Goal: Task Accomplishment & Management: Manage account settings

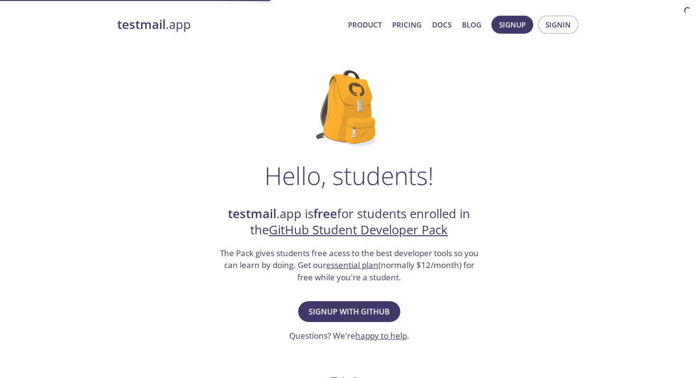
scroll to position [104, 0]
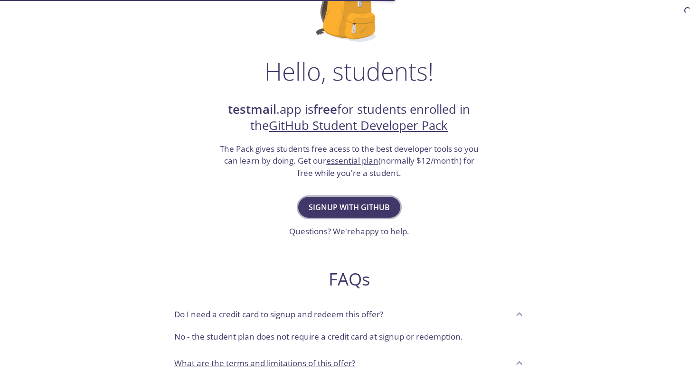
click at [358, 209] on span "Signup with GitHub" at bounding box center [348, 207] width 81 height 13
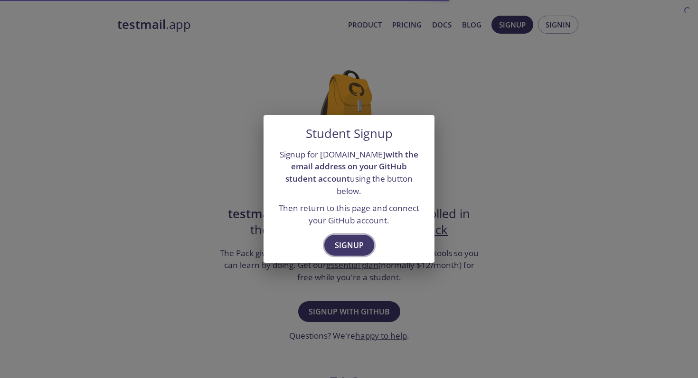
click at [347, 239] on span "Signup" at bounding box center [349, 245] width 29 height 13
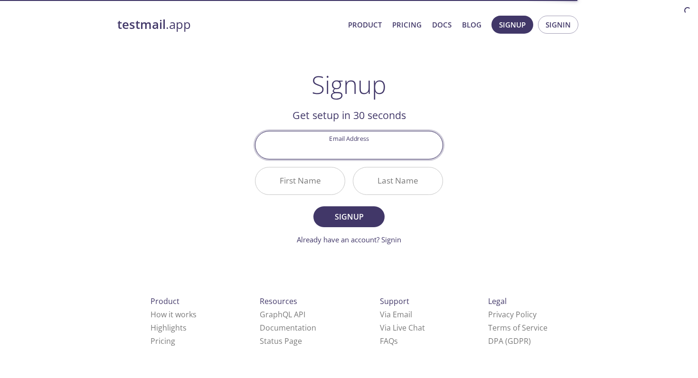
click at [336, 152] on input "Email Address" at bounding box center [348, 144] width 187 height 27
type input "[EMAIL_ADDRESS][DOMAIN_NAME]"
click at [309, 177] on input "First Name" at bounding box center [299, 181] width 89 height 27
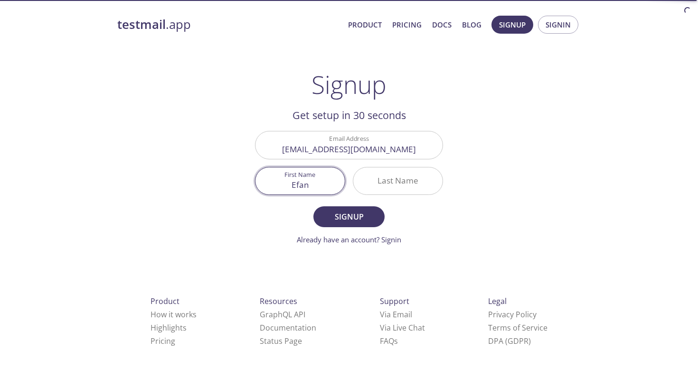
type input "Efan"
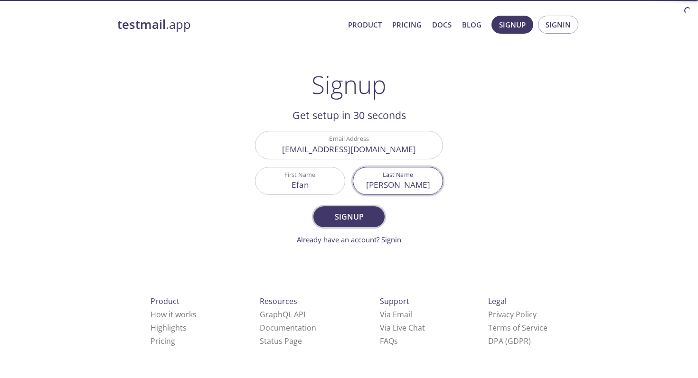
type input "[PERSON_NAME]"
click at [359, 214] on span "Signup" at bounding box center [349, 216] width 50 height 13
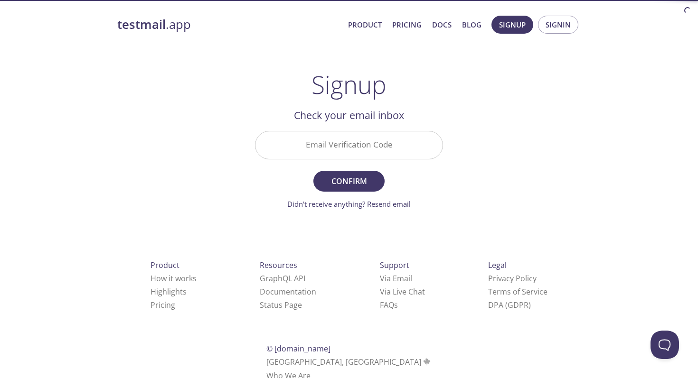
click at [343, 133] on input "Email Verification Code" at bounding box center [348, 144] width 187 height 27
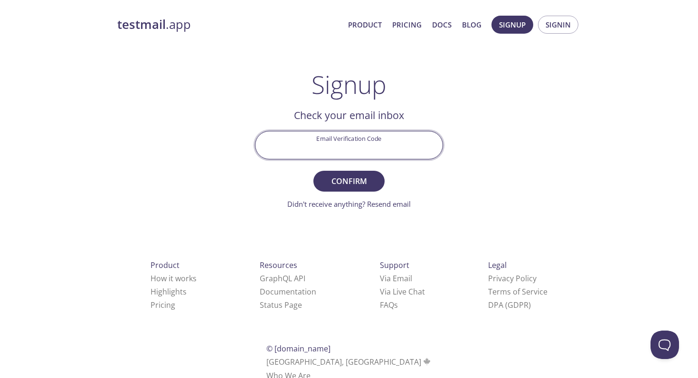
paste input "4R5W16R"
type input "4R5W16R"
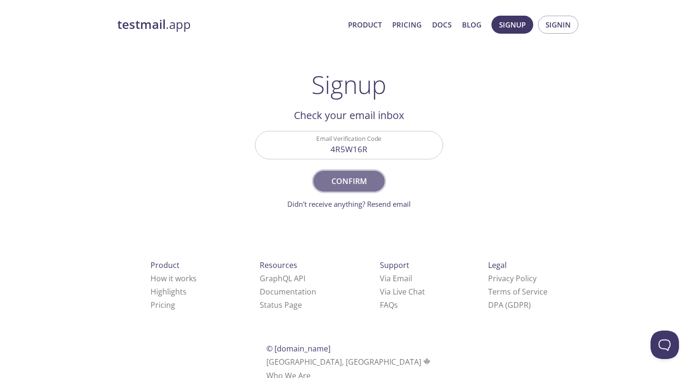
click at [334, 185] on span "Confirm" at bounding box center [349, 181] width 50 height 13
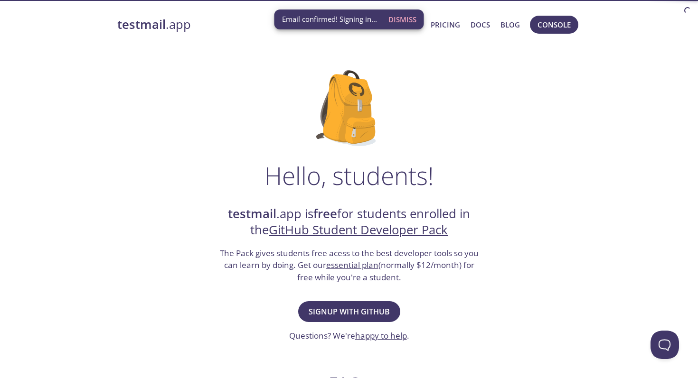
scroll to position [58, 0]
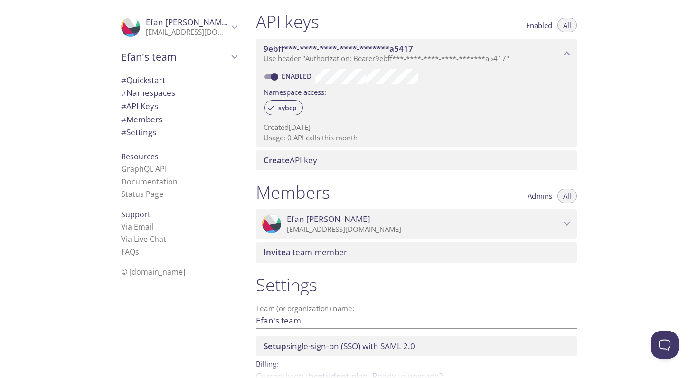
scroll to position [297, 0]
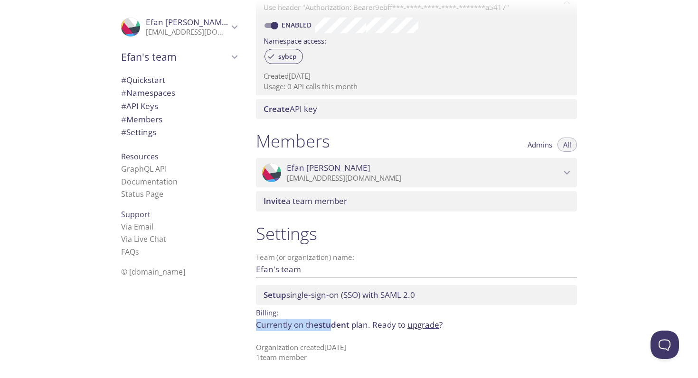
drag, startPoint x: 255, startPoint y: 329, endPoint x: 335, endPoint y: 329, distance: 79.7
click at [332, 329] on div "Settings Team (or organization) name: Efan's team Save Setup single-sign-on (SS…" at bounding box center [416, 292] width 336 height 151
click at [335, 329] on span "student" at bounding box center [333, 324] width 31 height 11
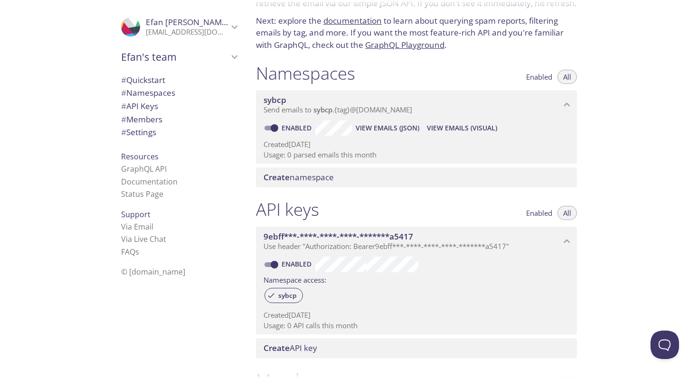
scroll to position [0, 0]
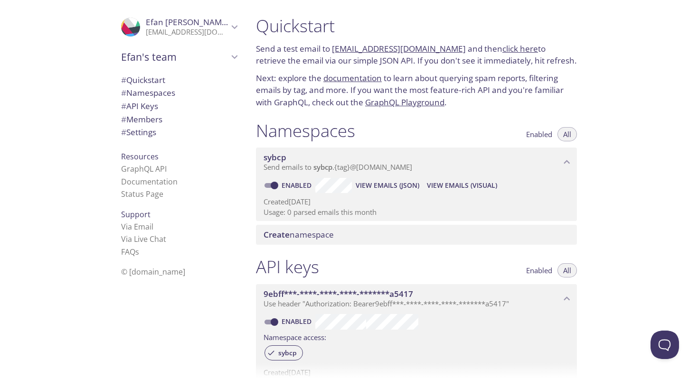
click at [220, 58] on span "Efan's team" at bounding box center [174, 56] width 107 height 13
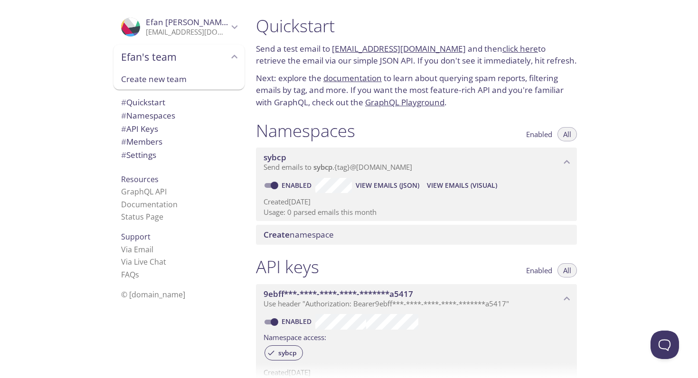
click at [223, 57] on span "Efan's team" at bounding box center [174, 56] width 107 height 13
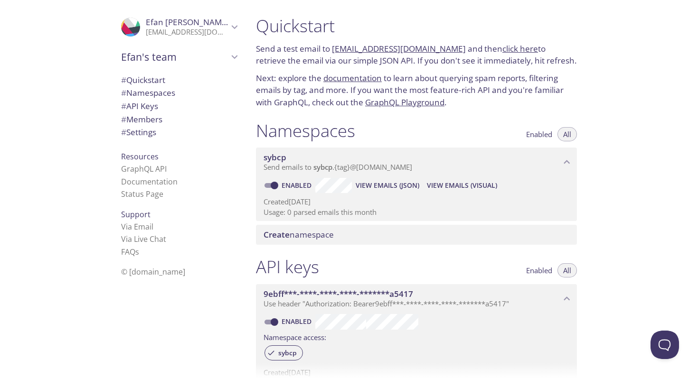
click at [226, 28] on p "[EMAIL_ADDRESS][DOMAIN_NAME]" at bounding box center [187, 32] width 83 height 9
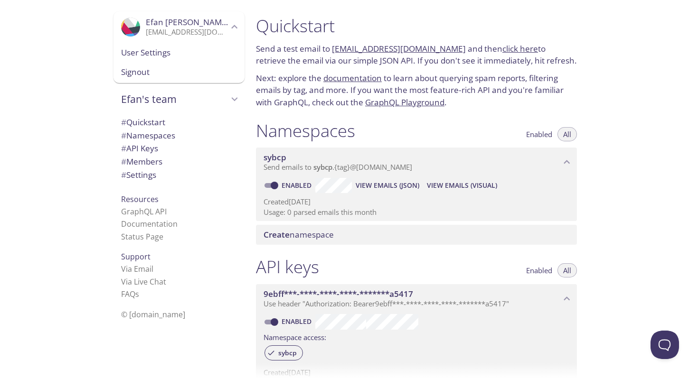
click at [227, 28] on p "[EMAIL_ADDRESS][DOMAIN_NAME]" at bounding box center [187, 32] width 83 height 9
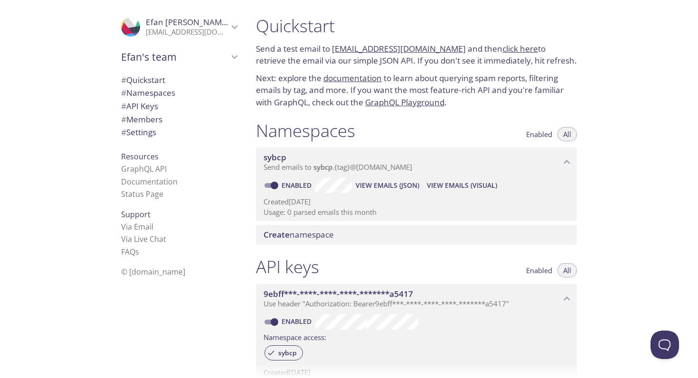
click at [188, 33] on p "[EMAIL_ADDRESS][DOMAIN_NAME]" at bounding box center [187, 32] width 83 height 9
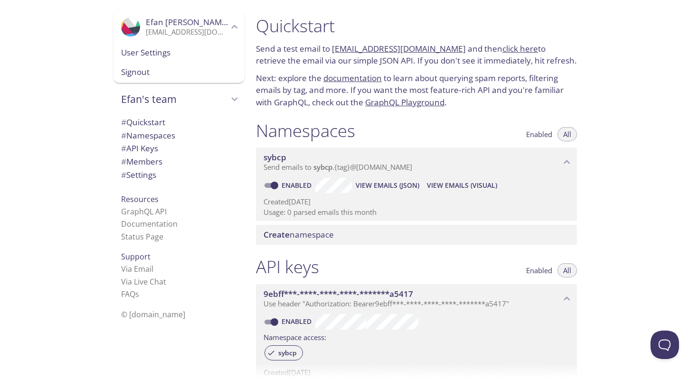
click at [172, 55] on span "User Settings" at bounding box center [179, 53] width 116 height 12
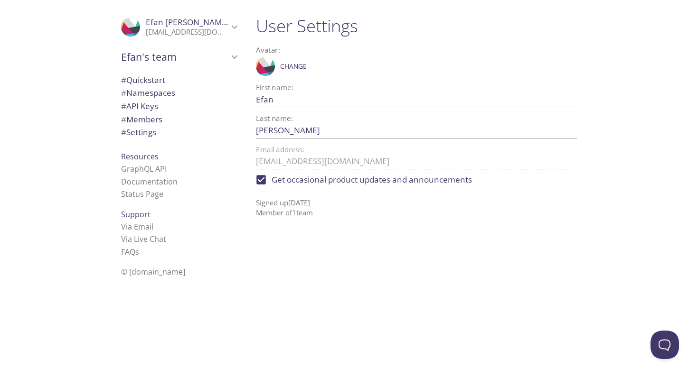
click at [268, 177] on input "Get occasional product updates and announcements" at bounding box center [261, 179] width 21 height 21
checkbox input "false"
click at [177, 34] on p "[EMAIL_ADDRESS][DOMAIN_NAME]" at bounding box center [187, 32] width 83 height 9
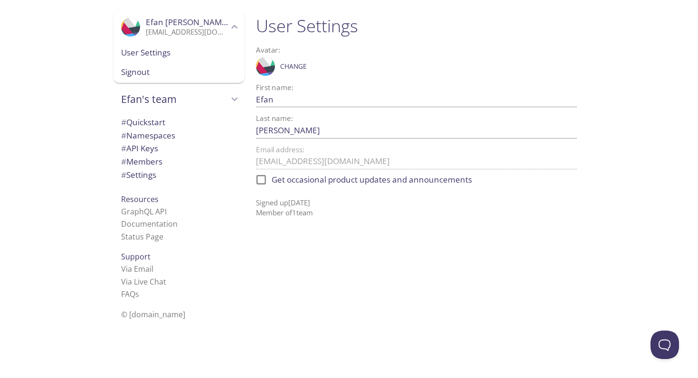
click at [158, 124] on span "# Quickstart" at bounding box center [143, 122] width 44 height 11
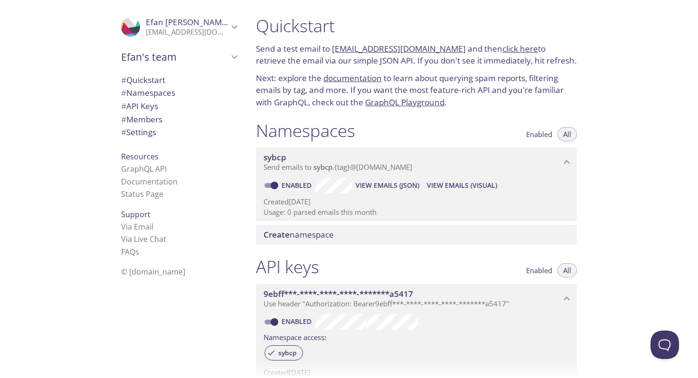
click at [344, 229] on div "Create namespace" at bounding box center [416, 235] width 321 height 20
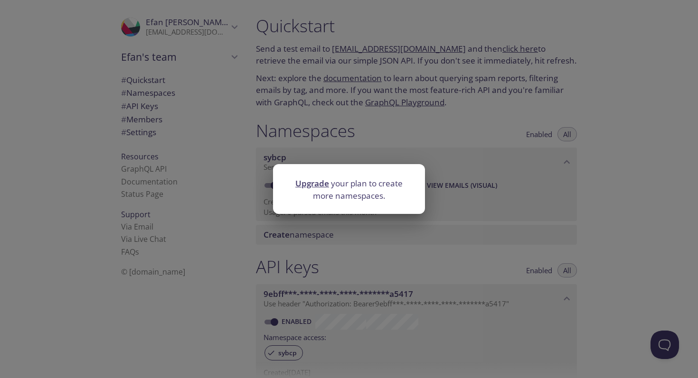
click at [389, 134] on div "Upgrade your plan to create more namespaces." at bounding box center [349, 189] width 698 height 378
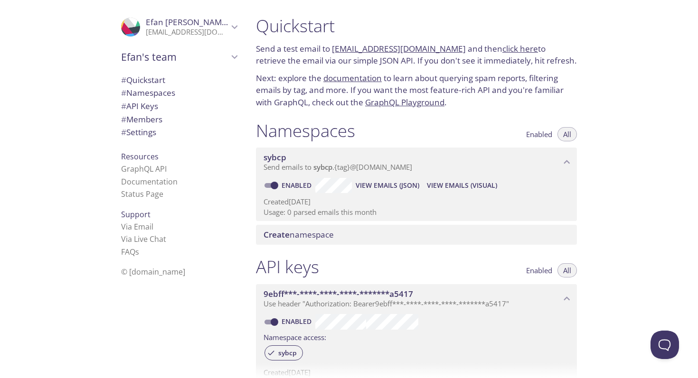
click at [534, 134] on span "Enabled" at bounding box center [539, 134] width 26 height 0
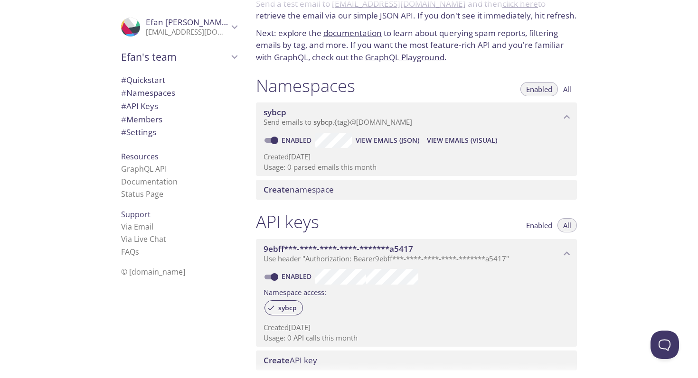
scroll to position [61, 0]
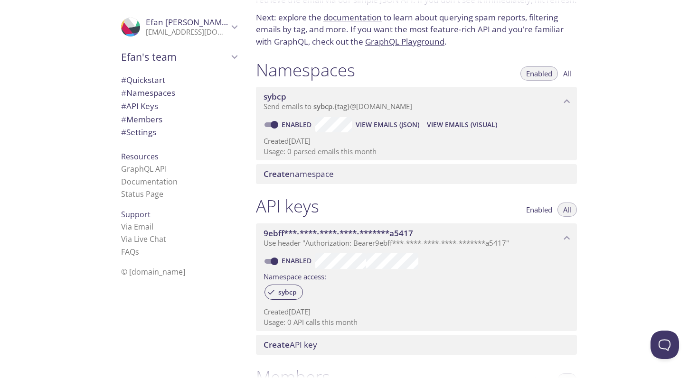
click at [543, 215] on button "Enabled" at bounding box center [538, 210] width 37 height 14
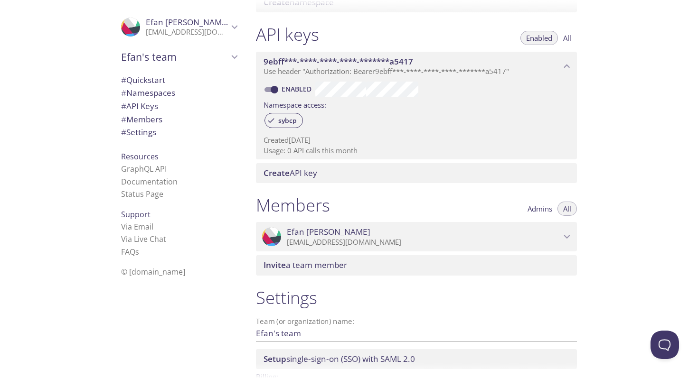
scroll to position [297, 0]
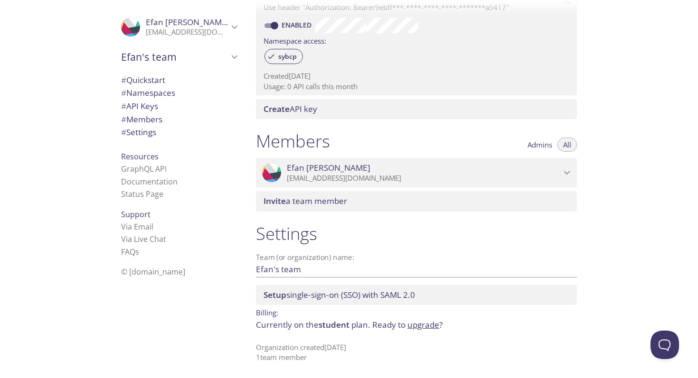
click at [309, 269] on input "Efan's team" at bounding box center [401, 269] width 290 height 16
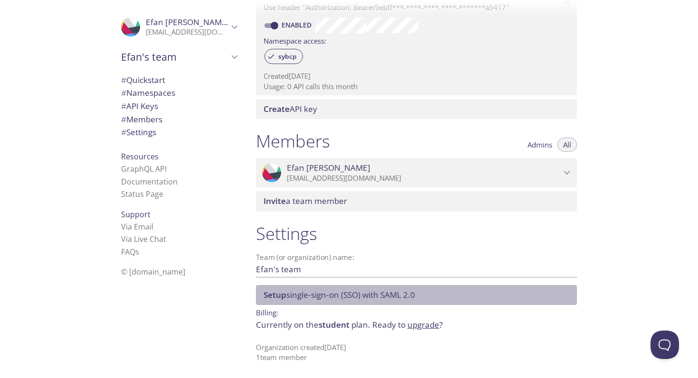
click at [278, 290] on span "Setup" at bounding box center [274, 294] width 23 height 11
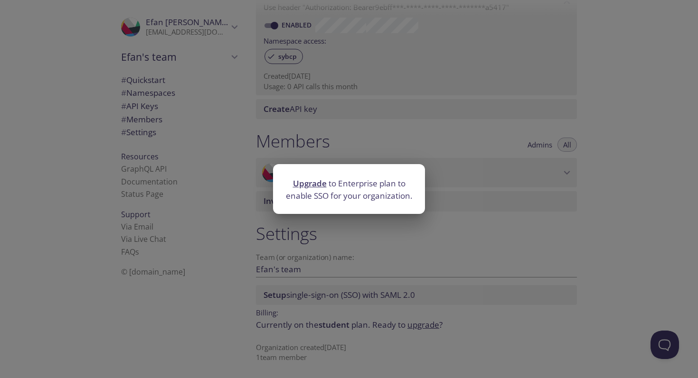
click at [310, 260] on div "Upgrade to Enterprise plan to enable SSO for your organization." at bounding box center [349, 189] width 698 height 378
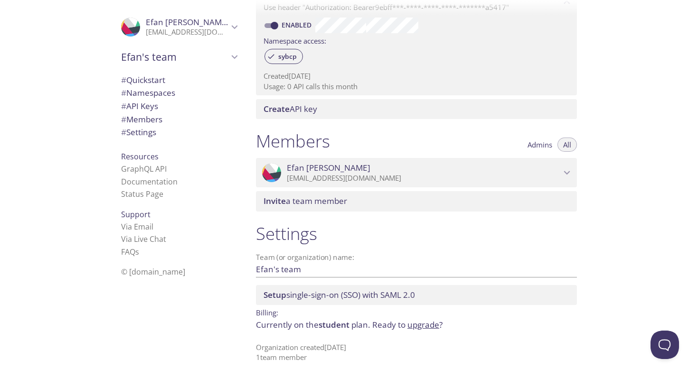
click at [328, 324] on span "student" at bounding box center [333, 324] width 31 height 11
click at [418, 324] on link "upgrade" at bounding box center [423, 324] width 32 height 11
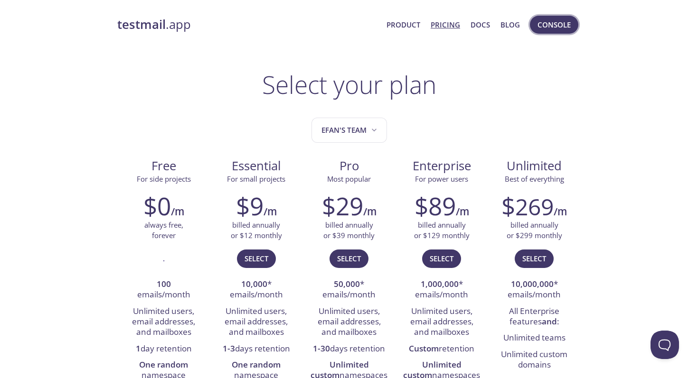
click at [547, 21] on span "Console" at bounding box center [553, 25] width 33 height 12
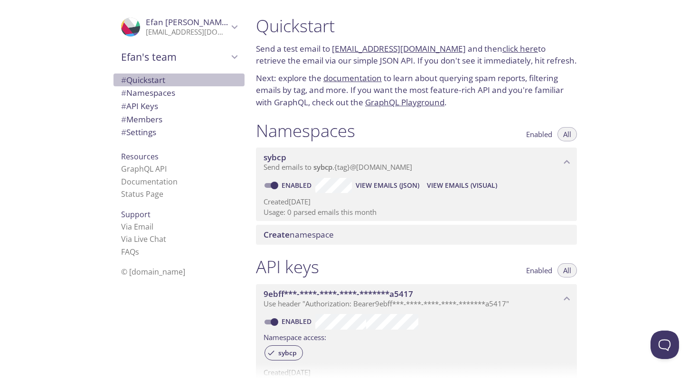
click at [164, 84] on span "# Quickstart" at bounding box center [143, 79] width 44 height 11
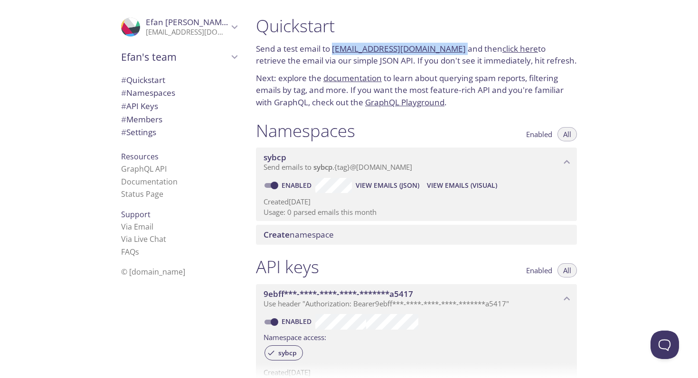
drag, startPoint x: 449, startPoint y: 50, endPoint x: 334, endPoint y: 52, distance: 115.3
click at [334, 52] on p "Send a test email to sybcp.test@inbox.testmail.app and then click here to retri…" at bounding box center [416, 55] width 321 height 24
copy p "sybcp.test@inbox.testmail.app"
click at [507, 48] on link "click here" at bounding box center [520, 48] width 36 height 11
click at [458, 63] on p "Send a test email to sybcp.test@inbox.testmail.app and then click here to retri…" at bounding box center [416, 55] width 321 height 24
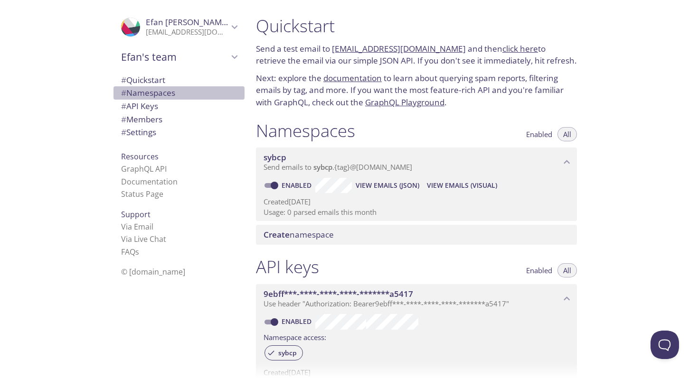
click at [186, 96] on span "# Namespaces" at bounding box center [179, 93] width 116 height 12
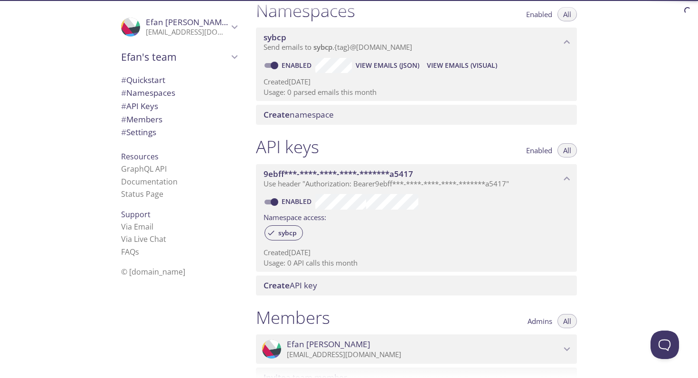
click at [177, 107] on span "# API Keys" at bounding box center [179, 106] width 116 height 12
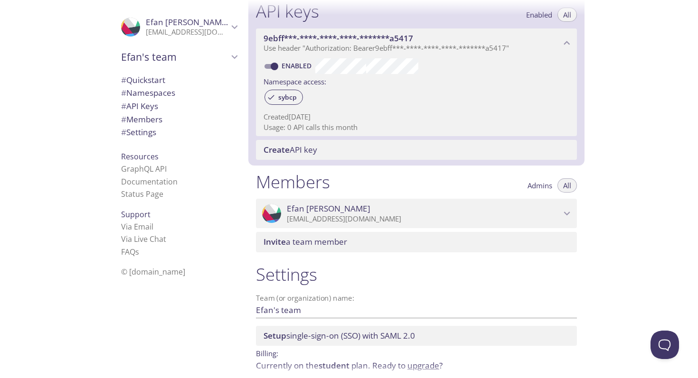
scroll to position [256, 0]
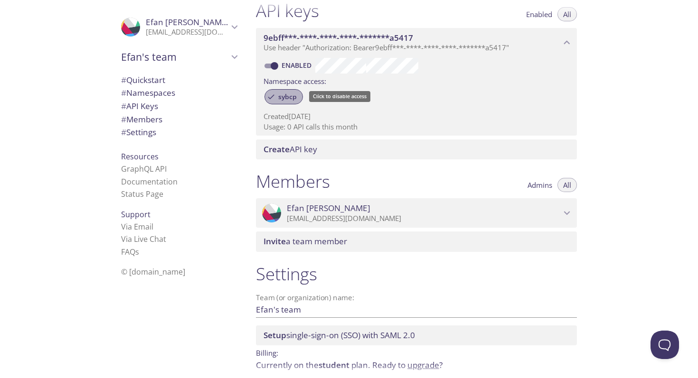
click at [289, 96] on span "sybcp" at bounding box center [287, 97] width 30 height 9
click at [321, 119] on p "Created 15 Oct 2025" at bounding box center [416, 117] width 306 height 10
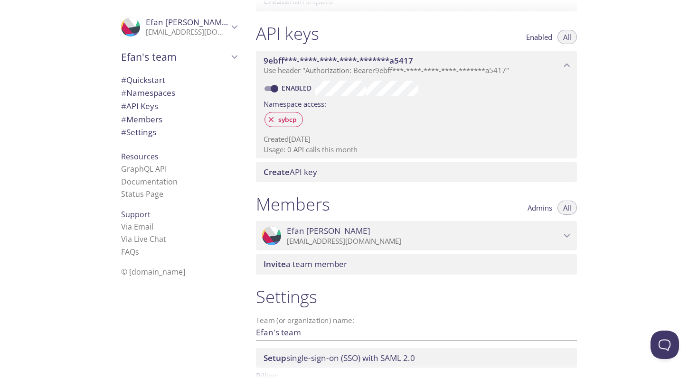
click at [420, 66] on span "Use header "Authorization: Bearer 9ebff***-****-****-****-*******a5417 "" at bounding box center [385, 69] width 245 height 9
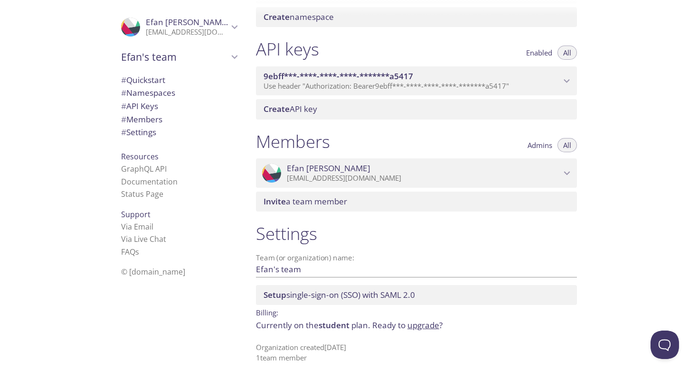
click at [413, 75] on span "9ebff***-****-****-****-*******a5417" at bounding box center [337, 76] width 149 height 11
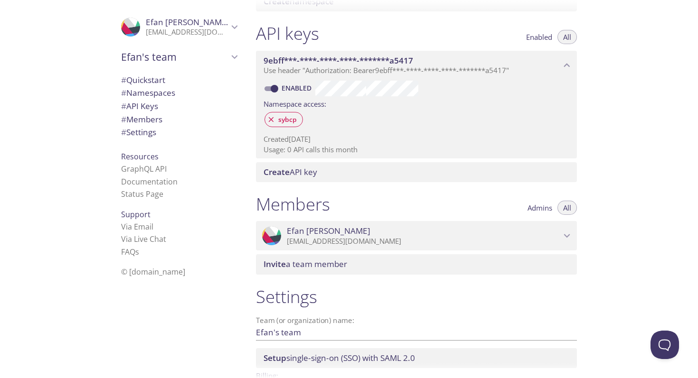
click at [153, 106] on span "# API Keys" at bounding box center [139, 106] width 37 height 11
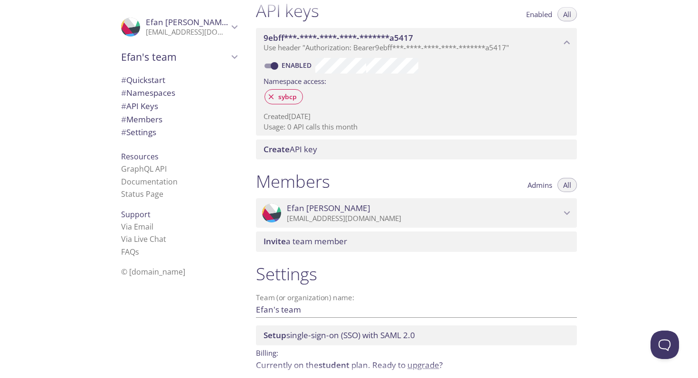
click at [153, 120] on span "# Members" at bounding box center [141, 119] width 41 height 11
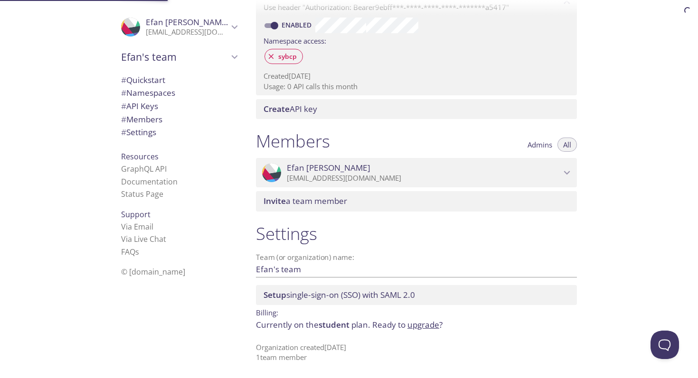
click at [153, 131] on span "# Settings" at bounding box center [138, 132] width 35 height 11
click at [157, 185] on link "Documentation" at bounding box center [149, 182] width 56 height 10
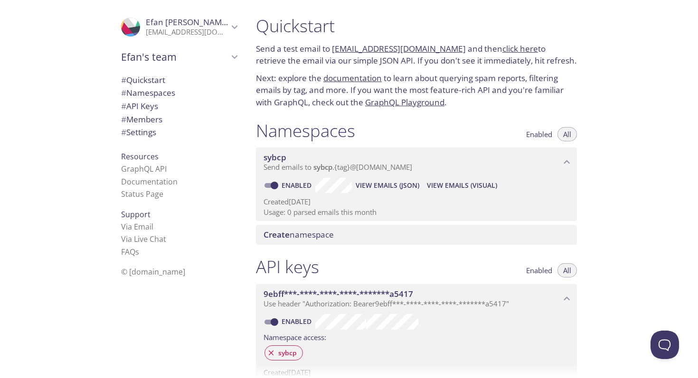
click at [511, 47] on link "click here" at bounding box center [520, 48] width 36 height 11
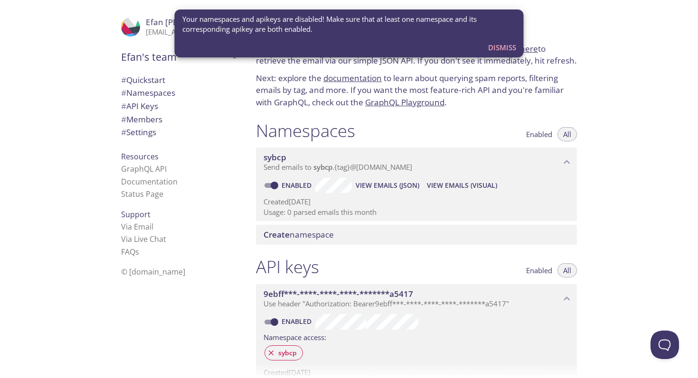
click at [495, 48] on span "Dismiss" at bounding box center [502, 47] width 28 height 12
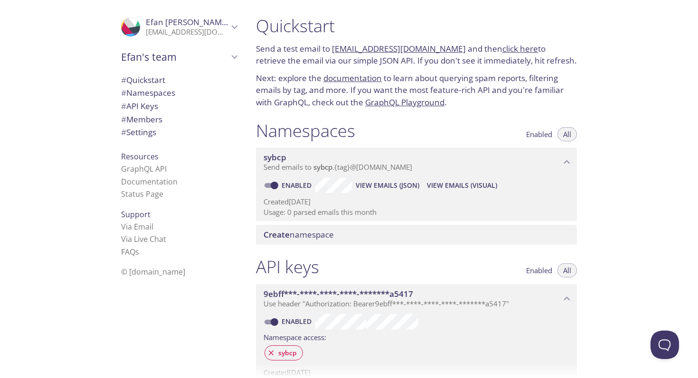
scroll to position [99, 0]
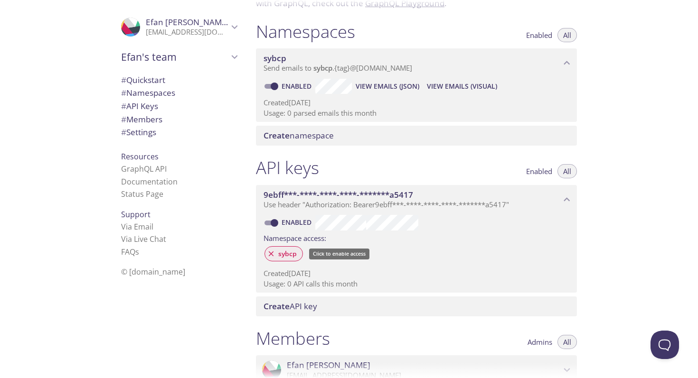
click at [288, 251] on span "sybcp" at bounding box center [287, 254] width 30 height 9
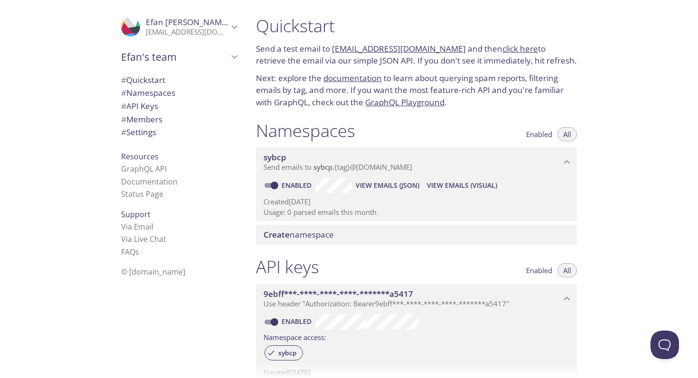
click at [502, 53] on link "click here" at bounding box center [520, 48] width 36 height 11
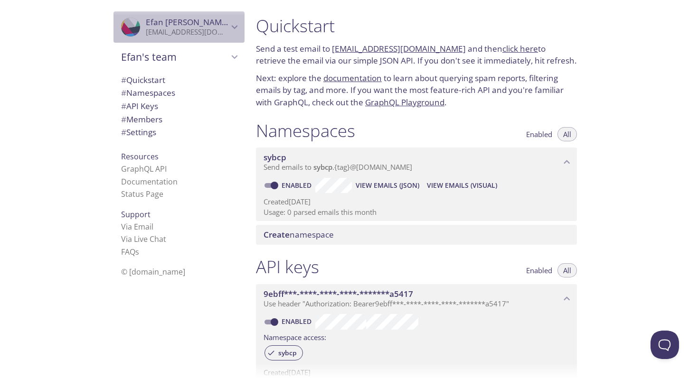
click at [208, 29] on p "[EMAIL_ADDRESS][DOMAIN_NAME]" at bounding box center [187, 32] width 83 height 9
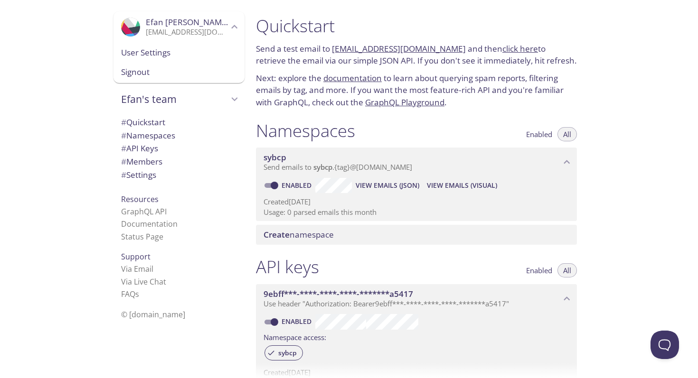
click at [152, 74] on span "Signout" at bounding box center [179, 72] width 116 height 12
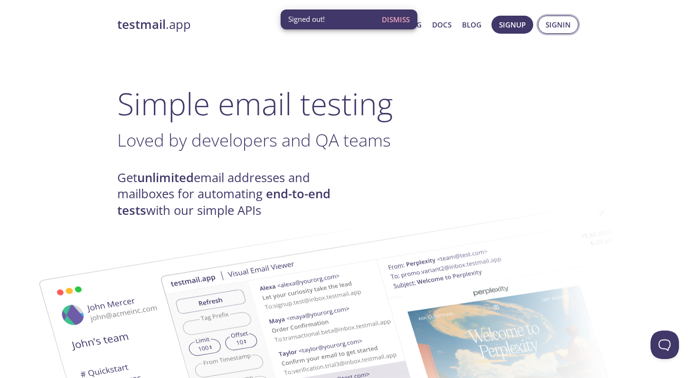
click at [549, 23] on span "Signin" at bounding box center [557, 25] width 25 height 12
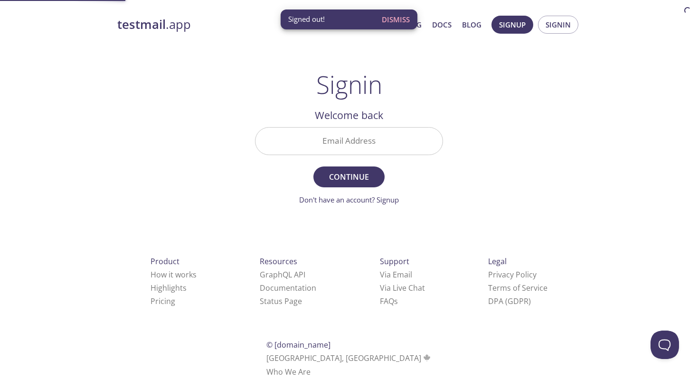
click at [362, 133] on input "Email Address" at bounding box center [348, 141] width 187 height 27
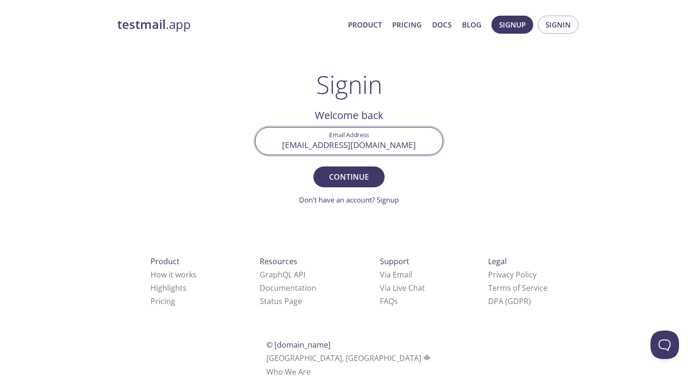
type input "[EMAIL_ADDRESS][DOMAIN_NAME]"
click at [449, 88] on main "Signin Welcome back Email Address work@efan.dev Continue Don't have an account?…" at bounding box center [348, 137] width 211 height 135
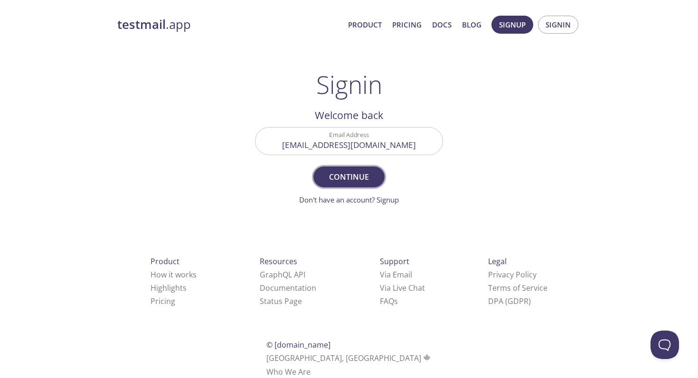
click at [347, 180] on span "Continue" at bounding box center [349, 176] width 50 height 13
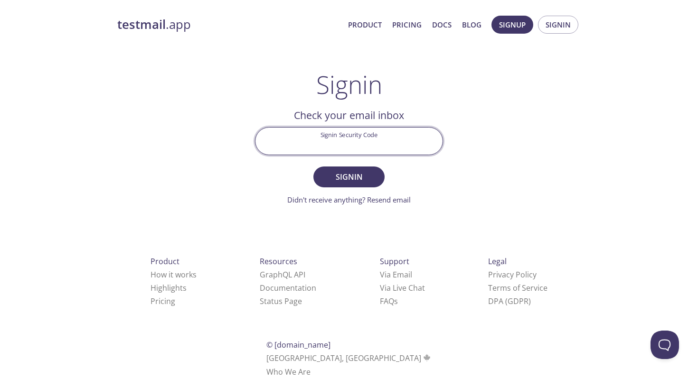
click at [374, 148] on input "Signin Security Code" at bounding box center [348, 141] width 187 height 27
paste input "24JU82M"
type input "24JU82M"
click at [439, 190] on form "Signin Security Code 24JU82M Signin Didn't receive anything? Resend email" at bounding box center [349, 166] width 188 height 78
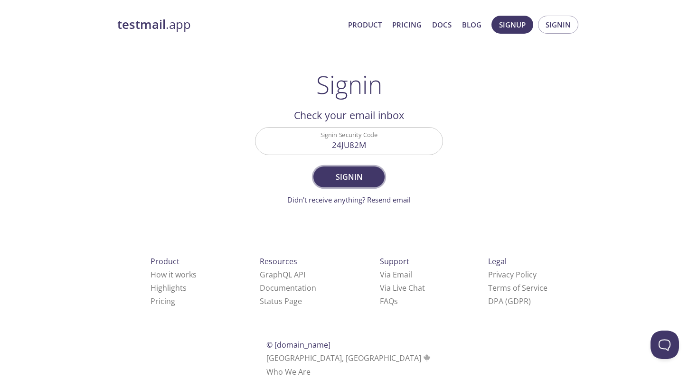
click at [365, 177] on span "Signin" at bounding box center [349, 176] width 50 height 13
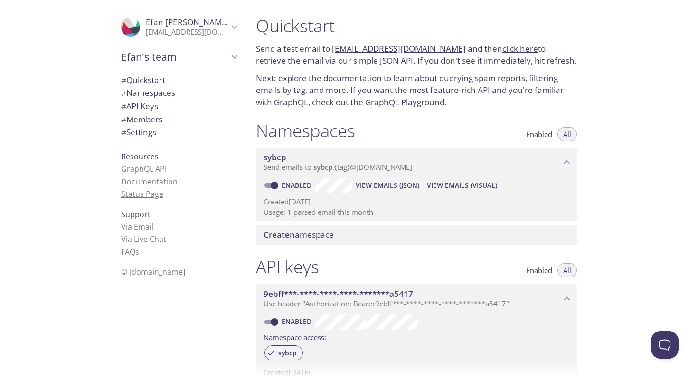
click at [156, 196] on link "Status Page" at bounding box center [142, 194] width 42 height 10
click at [505, 48] on link "click here" at bounding box center [520, 48] width 36 height 11
